Goal: Communication & Community: Answer question/provide support

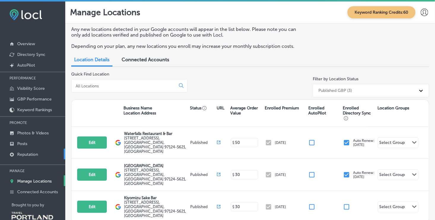
click at [25, 152] on p "Reputation" at bounding box center [27, 154] width 21 height 5
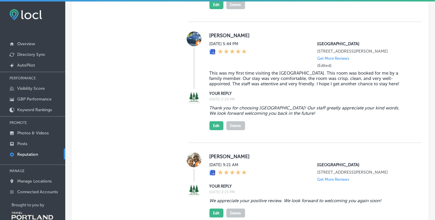
scroll to position [1297, 0]
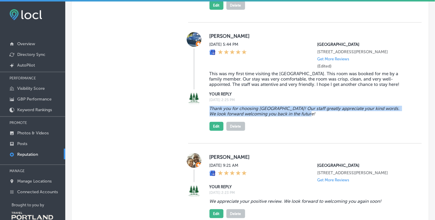
drag, startPoint x: 209, startPoint y: 165, endPoint x: 317, endPoint y: 171, distance: 107.8
click at [317, 116] on blockquote "Thank you for choosing [GEOGRAPHIC_DATA]! Our staff greatly appreciate your kin…" at bounding box center [310, 111] width 203 height 11
drag, startPoint x: 317, startPoint y: 171, endPoint x: 283, endPoint y: 167, distance: 33.7
copy blockquote "Thank you for choosing [GEOGRAPHIC_DATA]! Our staff greatly appreciate your kin…"
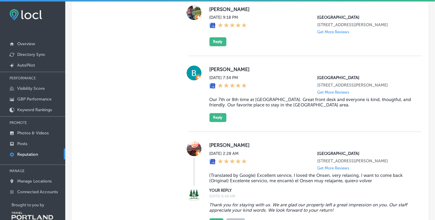
scroll to position [528, 0]
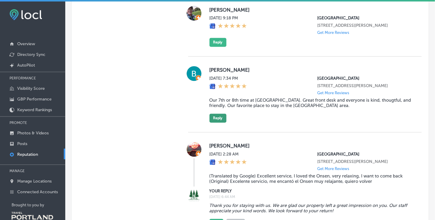
click at [220, 123] on button "Reply" at bounding box center [217, 118] width 17 height 9
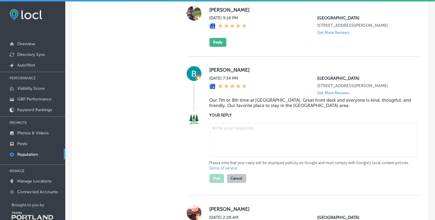
type textarea "x"
click at [217, 146] on textarea at bounding box center [313, 140] width 208 height 34
paste textarea "Thank you for choosing [GEOGRAPHIC_DATA]! Our staff greatly appreciate your kin…"
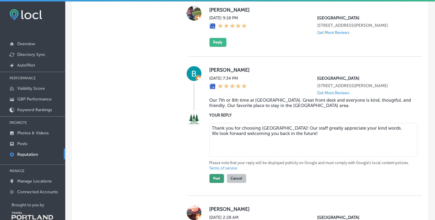
type textarea "Thank you for choosing [GEOGRAPHIC_DATA]! Our staff greatly appreciate your kin…"
click at [216, 183] on button "Post" at bounding box center [216, 178] width 15 height 9
type textarea "x"
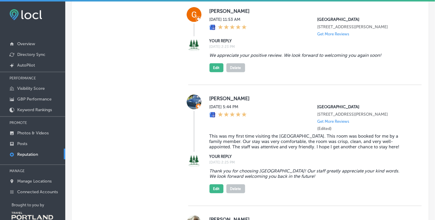
scroll to position [1268, 0]
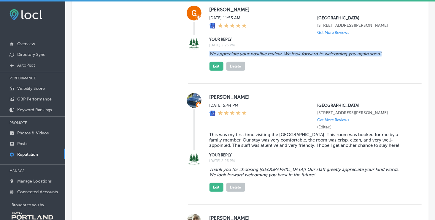
drag, startPoint x: 382, startPoint y: 103, endPoint x: 208, endPoint y: 101, distance: 174.1
click at [209, 71] on div "We appreciate your positive review. We look forward to welcoming you again soon…" at bounding box center [310, 60] width 203 height 22
drag, startPoint x: 208, startPoint y: 101, endPoint x: 214, endPoint y: 104, distance: 7.3
copy blockquote "We appreciate your positive review. We look forward to welcoming you again soon!"
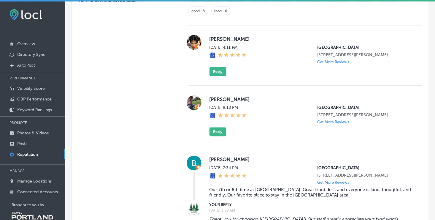
scroll to position [448, 0]
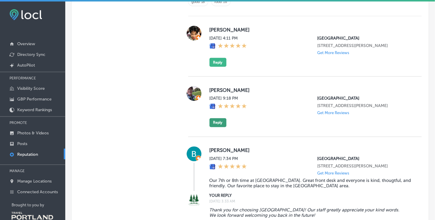
click at [217, 127] on button "Reply" at bounding box center [217, 122] width 17 height 9
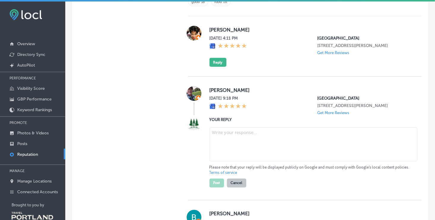
click at [220, 148] on textarea at bounding box center [313, 144] width 208 height 34
paste textarea "We appreciate your positive review. We look forward to welcoming you again soon!"
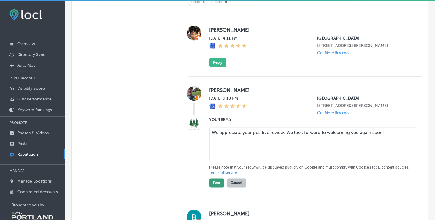
type textarea "We appreciate your positive review. We look forward to welcoming you again soon!"
click at [216, 187] on button "Post" at bounding box center [216, 182] width 15 height 9
type textarea "x"
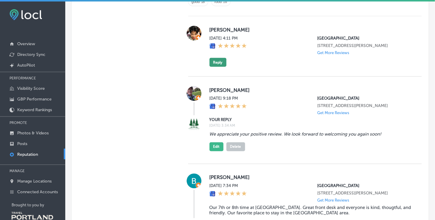
click at [214, 67] on button "Reply" at bounding box center [217, 62] width 17 height 9
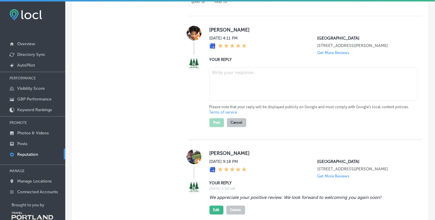
click at [216, 72] on textarea at bounding box center [313, 84] width 208 height 34
click at [216, 79] on textarea at bounding box center [313, 84] width 208 height 34
paste textarea "We appreciate your positive review. We look forward to welcoming you again soon!"
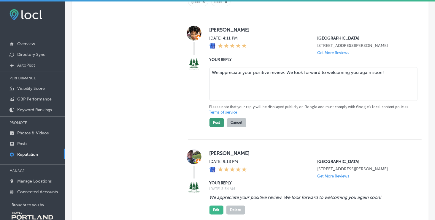
type textarea "We appreciate your positive review. We look forward to welcoming you again soon!"
click at [215, 125] on button "Post" at bounding box center [216, 122] width 15 height 9
type textarea "x"
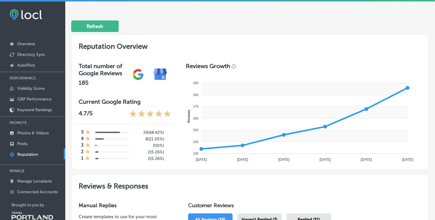
scroll to position [144, 0]
